Goal: Download file/media

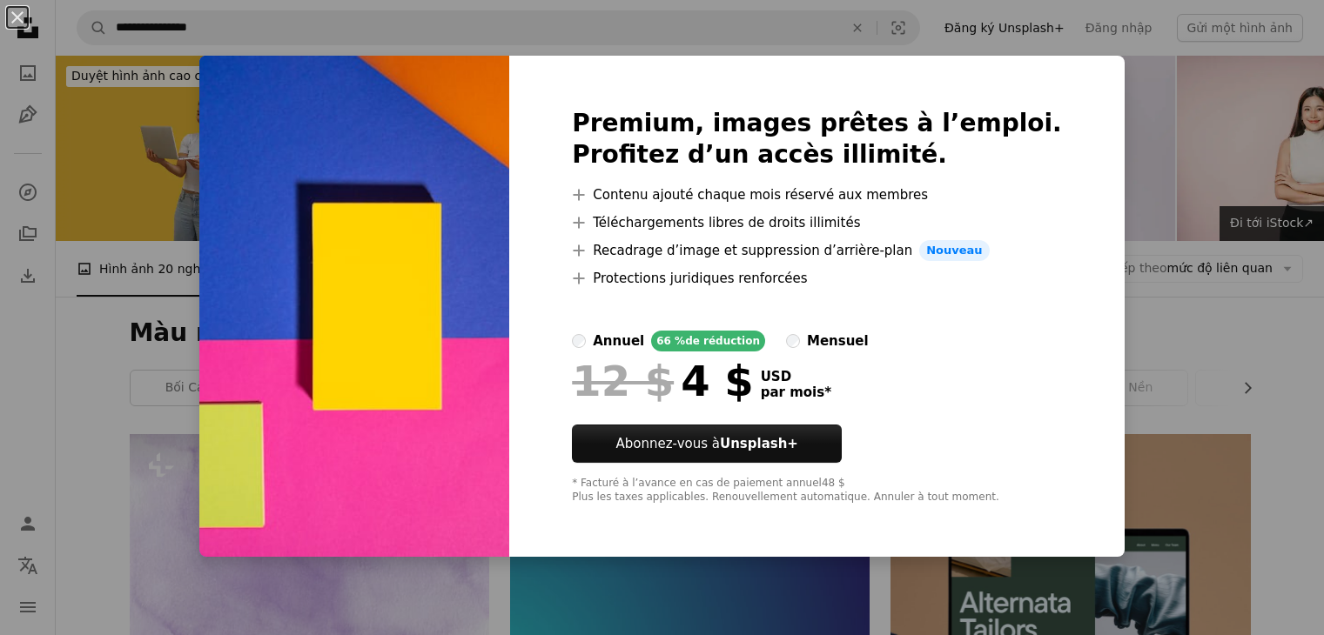
scroll to position [1654, 0]
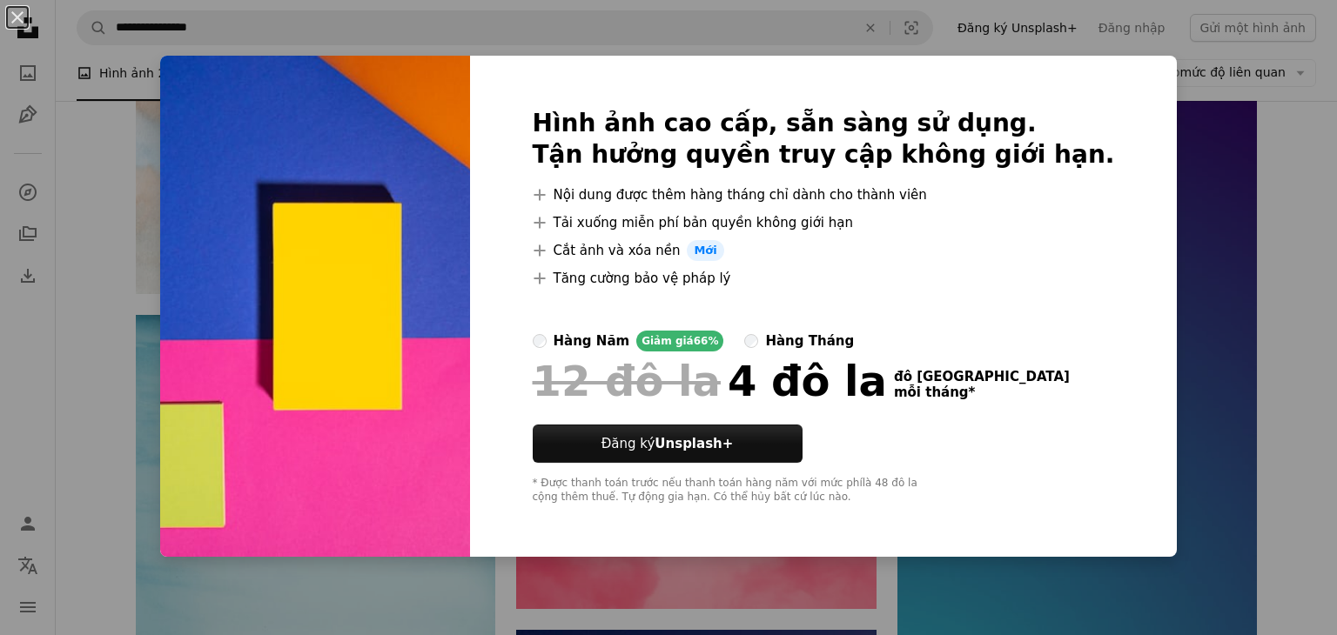
click at [1240, 283] on div "An X shape Hình ảnh cao cấp, sẵn sàng sử dụng. Tận hưởng quyền truy cập không g…" at bounding box center [668, 317] width 1337 height 635
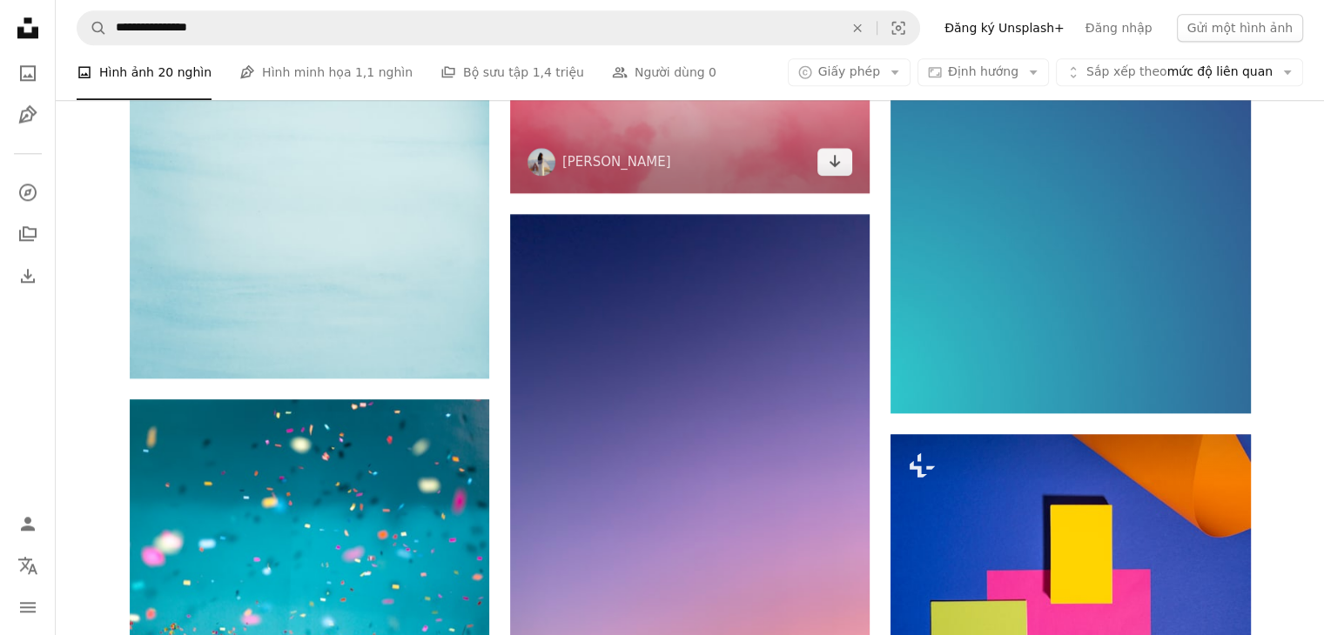
scroll to position [2361, 0]
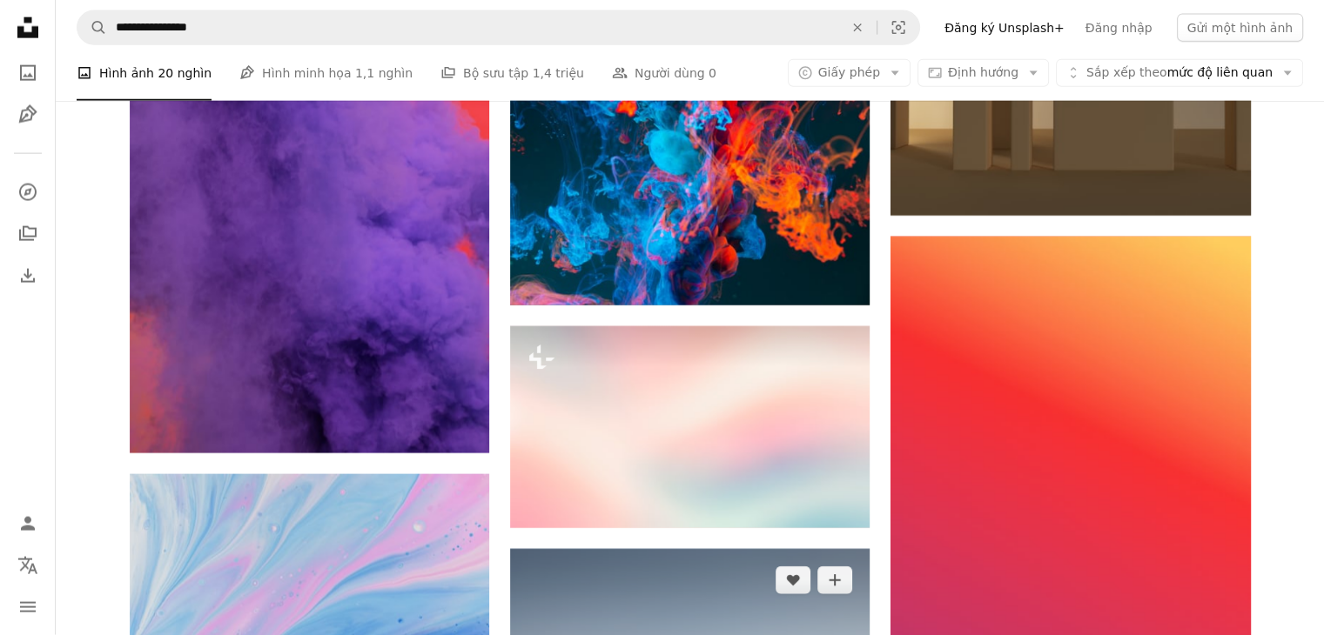
scroll to position [4363, 0]
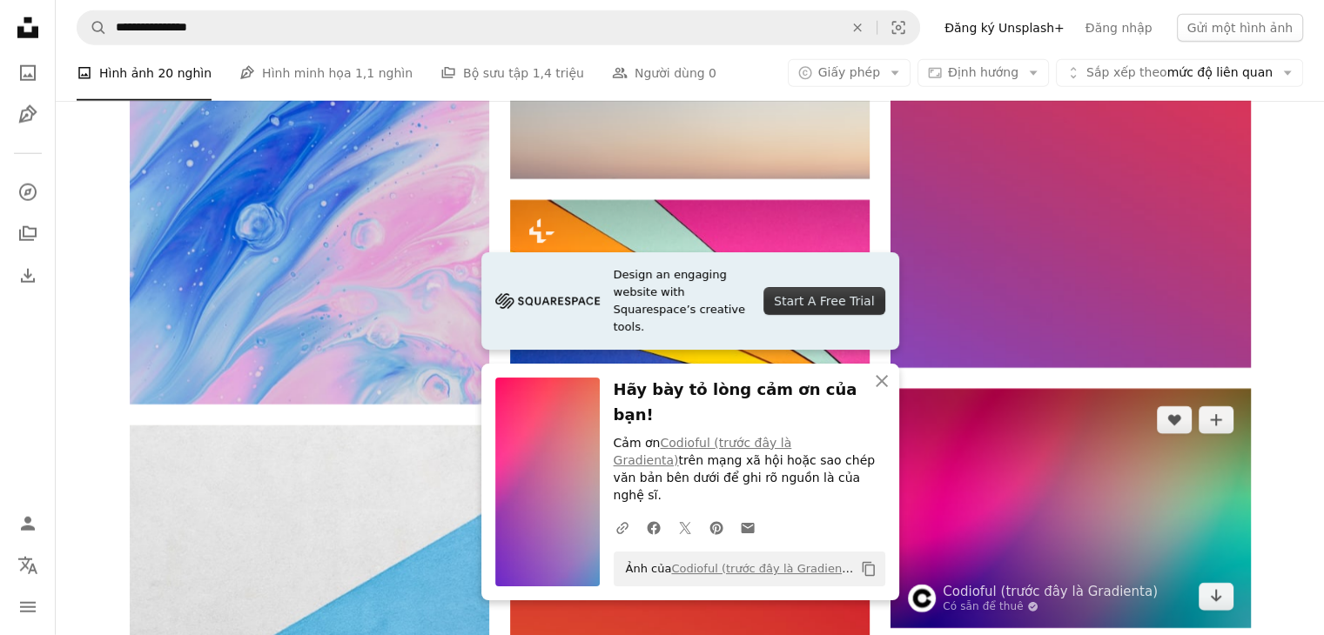
scroll to position [5059, 0]
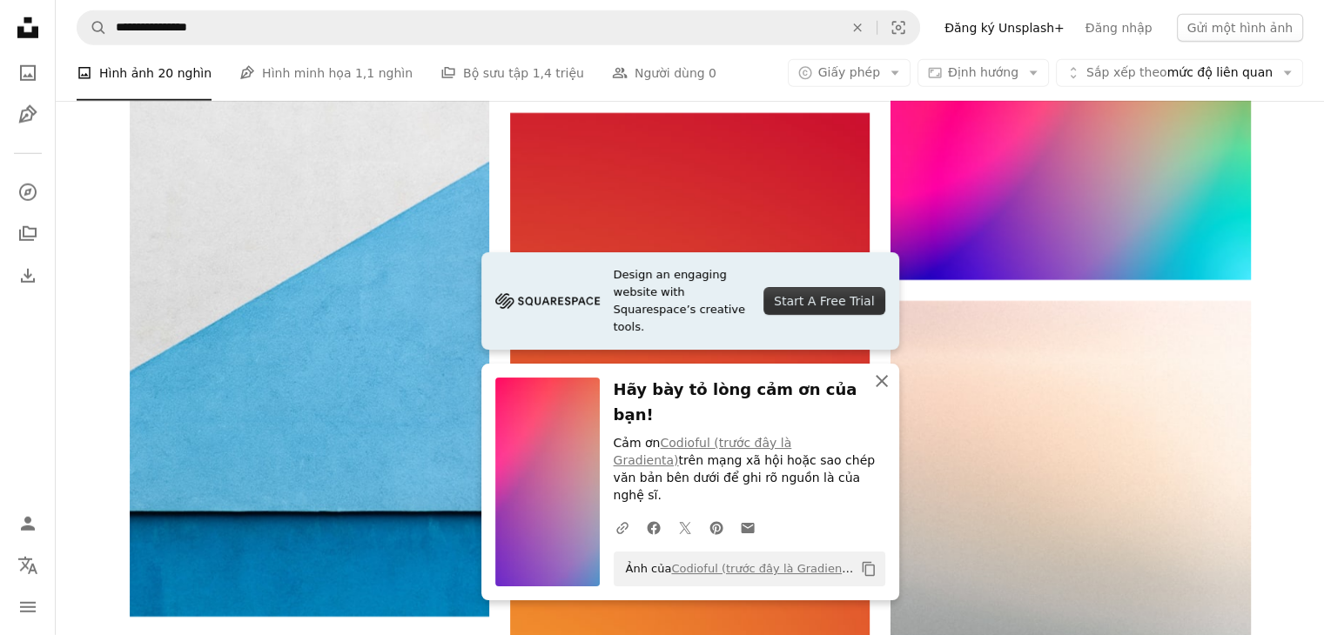
click at [883, 392] on icon "An X shape" at bounding box center [881, 381] width 21 height 21
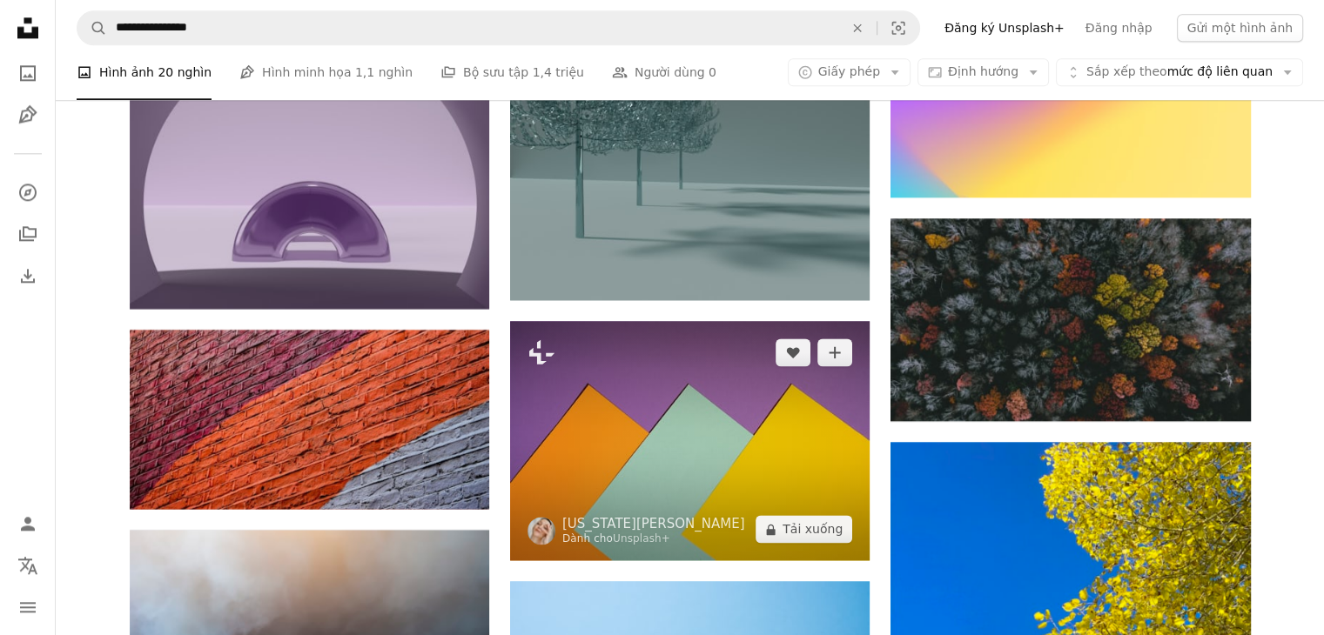
scroll to position [8541, 0]
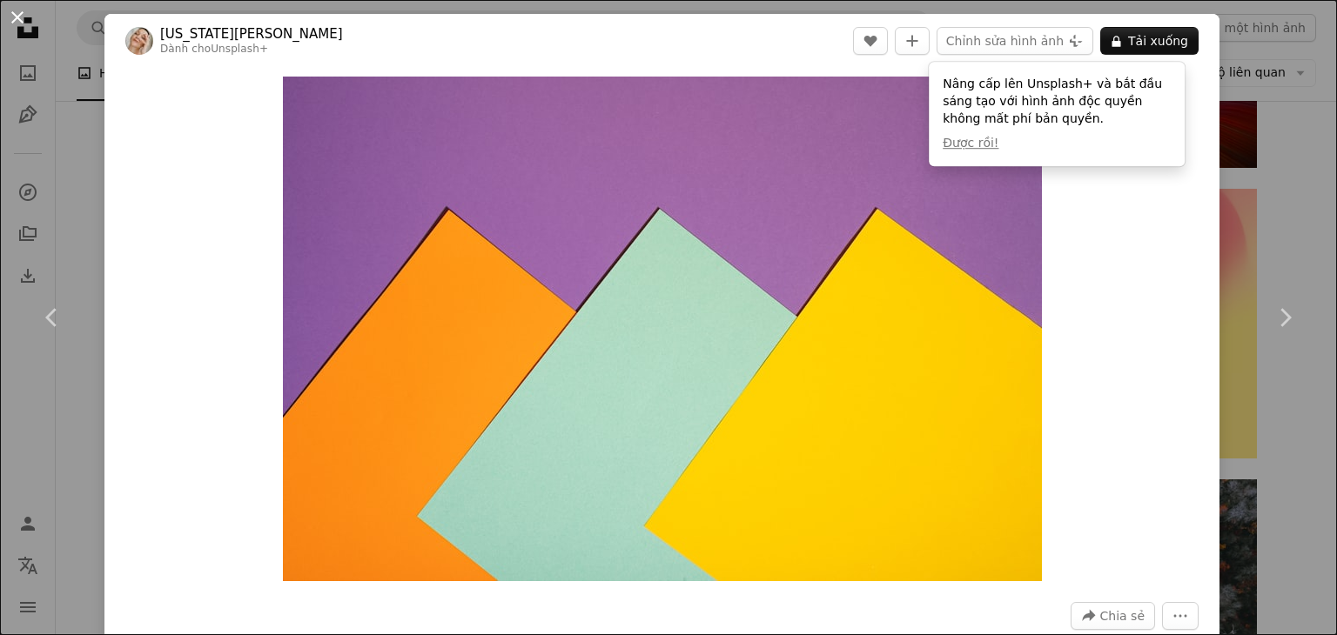
click at [12, 20] on button "An X shape" at bounding box center [17, 17] width 21 height 21
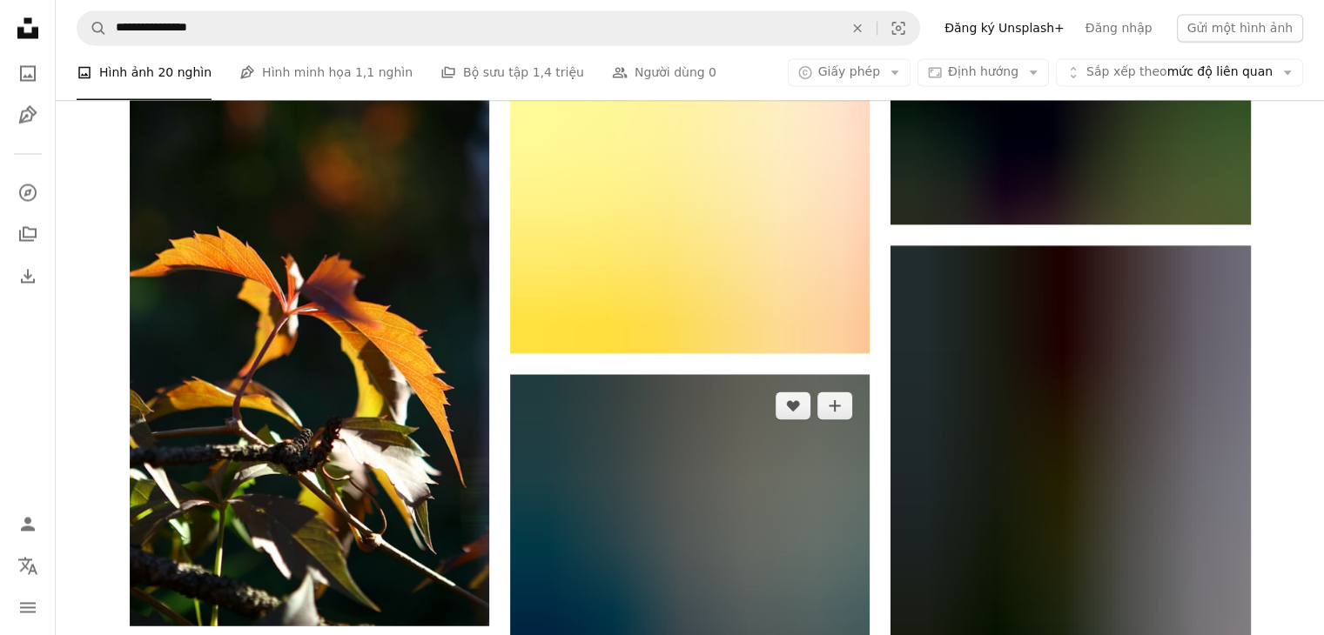
scroll to position [10108, 0]
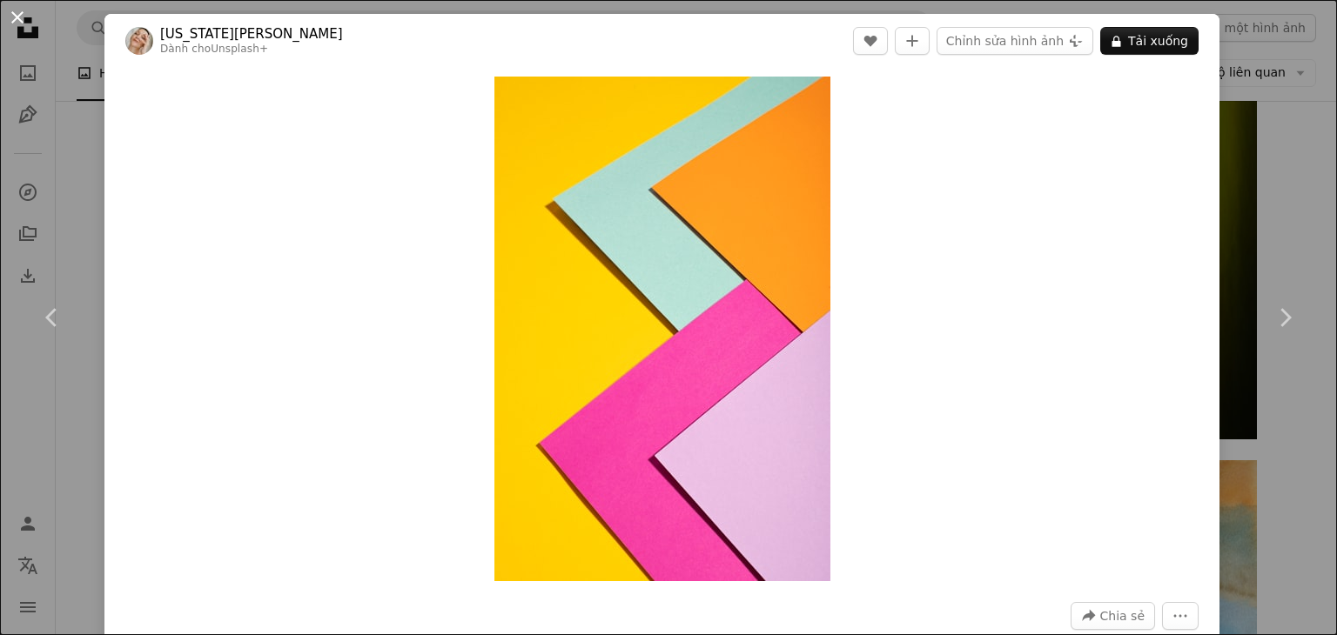
click at [16, 13] on button "An X shape" at bounding box center [17, 17] width 21 height 21
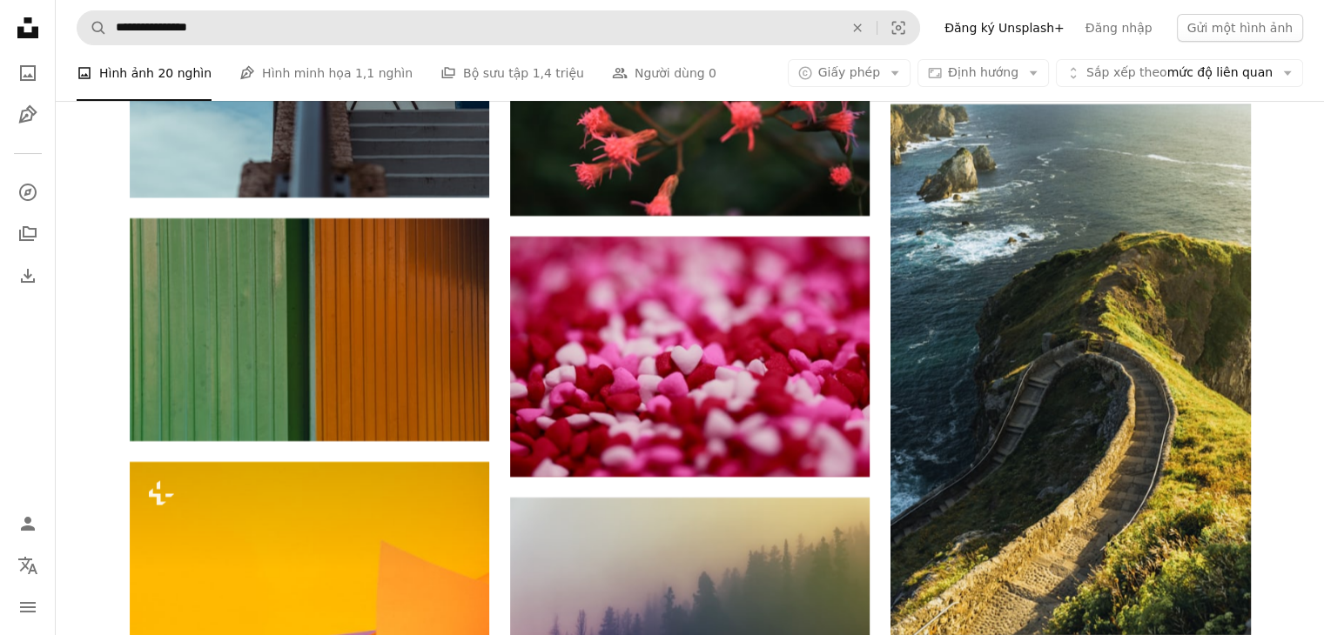
scroll to position [12980, 0]
